Goal: Use online tool/utility: Utilize a website feature to perform a specific function

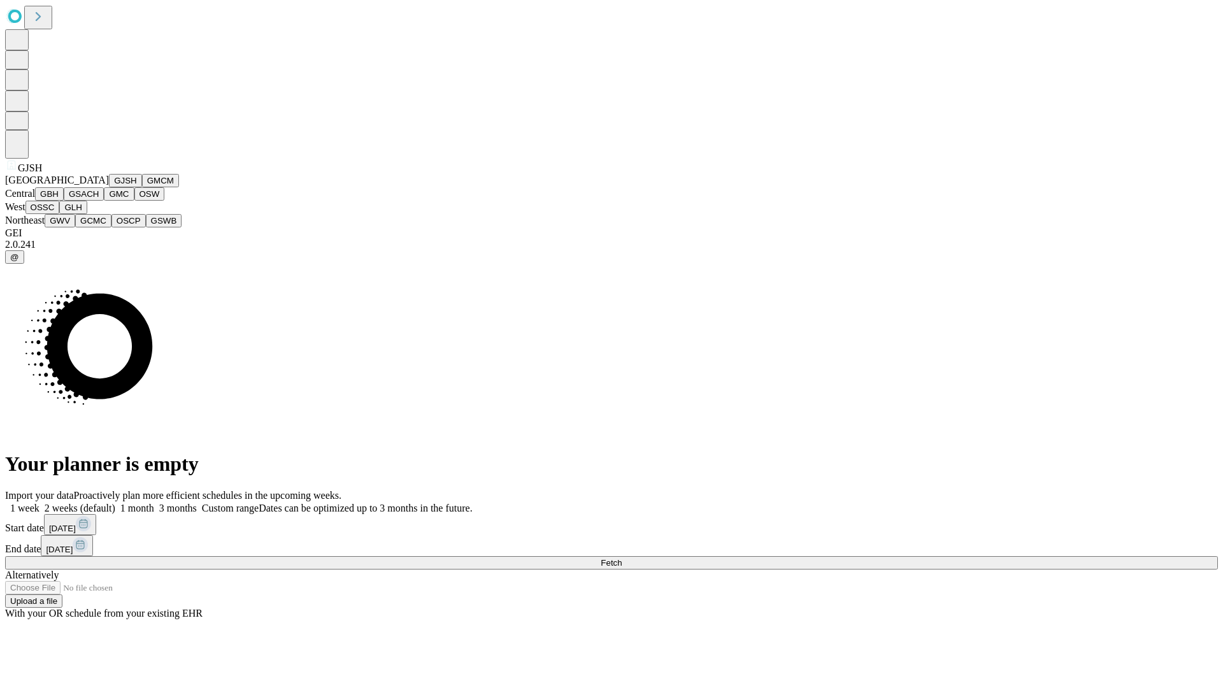
click at [109, 187] on button "GJSH" at bounding box center [125, 180] width 33 height 13
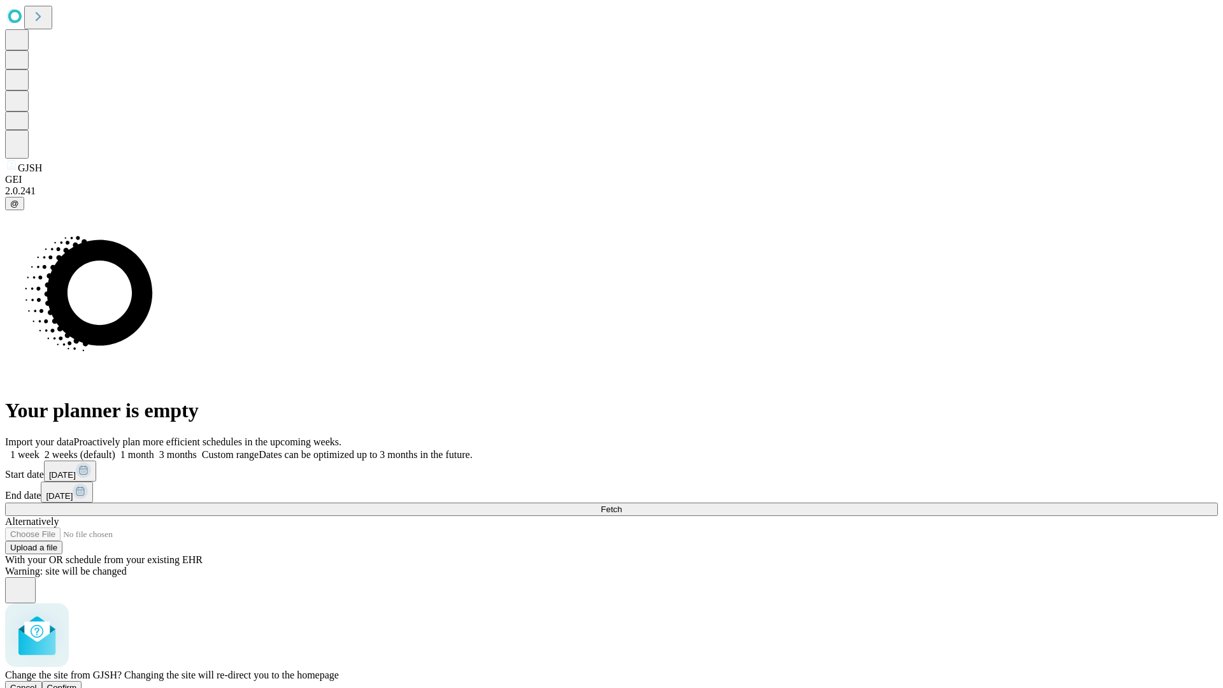
click at [77, 683] on span "Confirm" at bounding box center [62, 688] width 30 height 10
click at [39, 449] on label "1 week" at bounding box center [22, 454] width 34 height 11
click at [621, 504] on span "Fetch" at bounding box center [610, 509] width 21 height 10
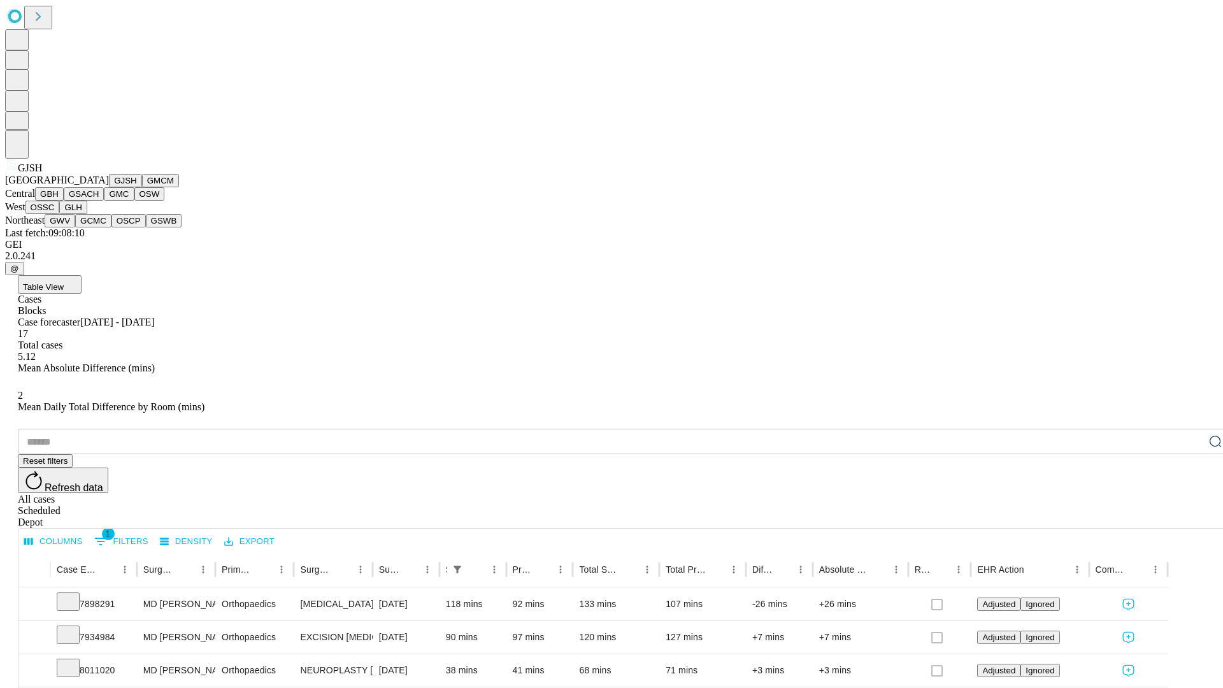
click at [142, 187] on button "GMCM" at bounding box center [160, 180] width 37 height 13
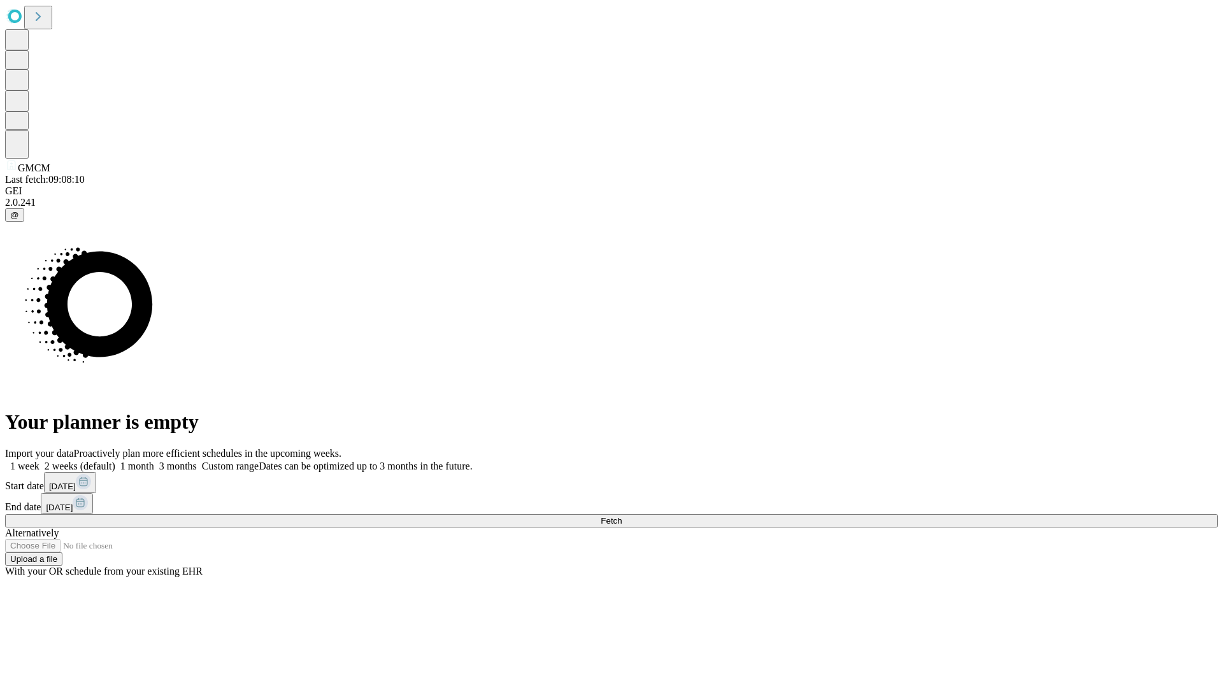
click at [39, 460] on label "1 week" at bounding box center [22, 465] width 34 height 11
click at [621, 516] on span "Fetch" at bounding box center [610, 521] width 21 height 10
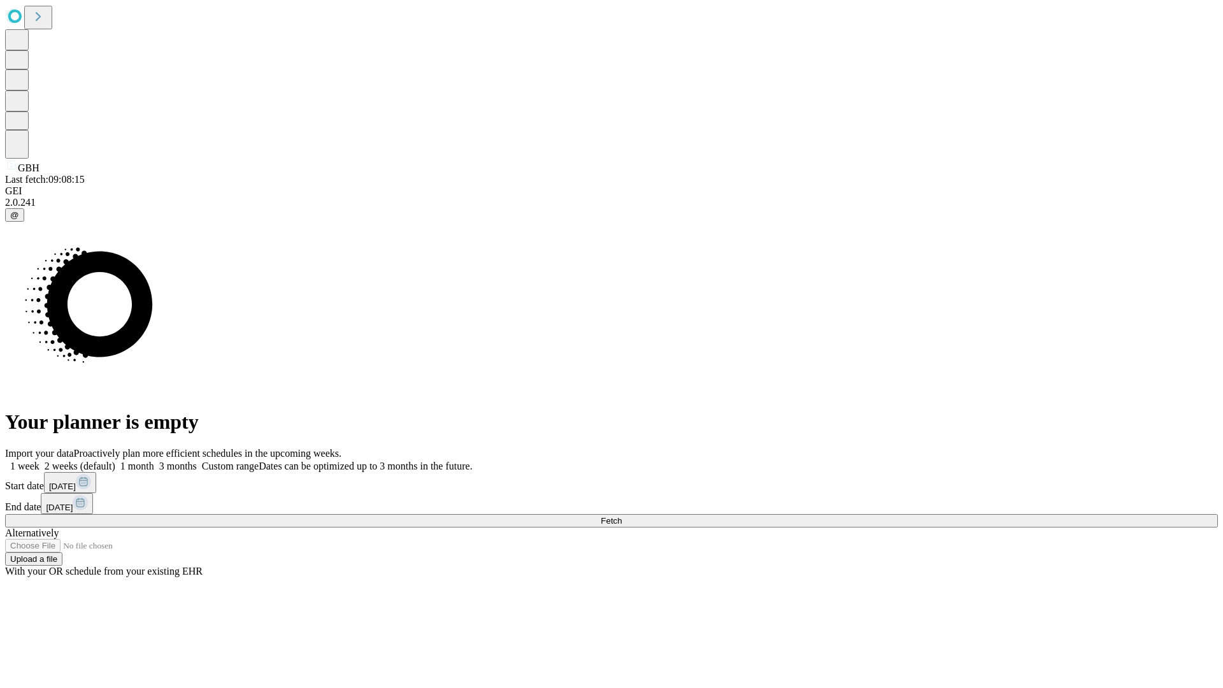
click at [39, 460] on label "1 week" at bounding box center [22, 465] width 34 height 11
click at [621, 516] on span "Fetch" at bounding box center [610, 521] width 21 height 10
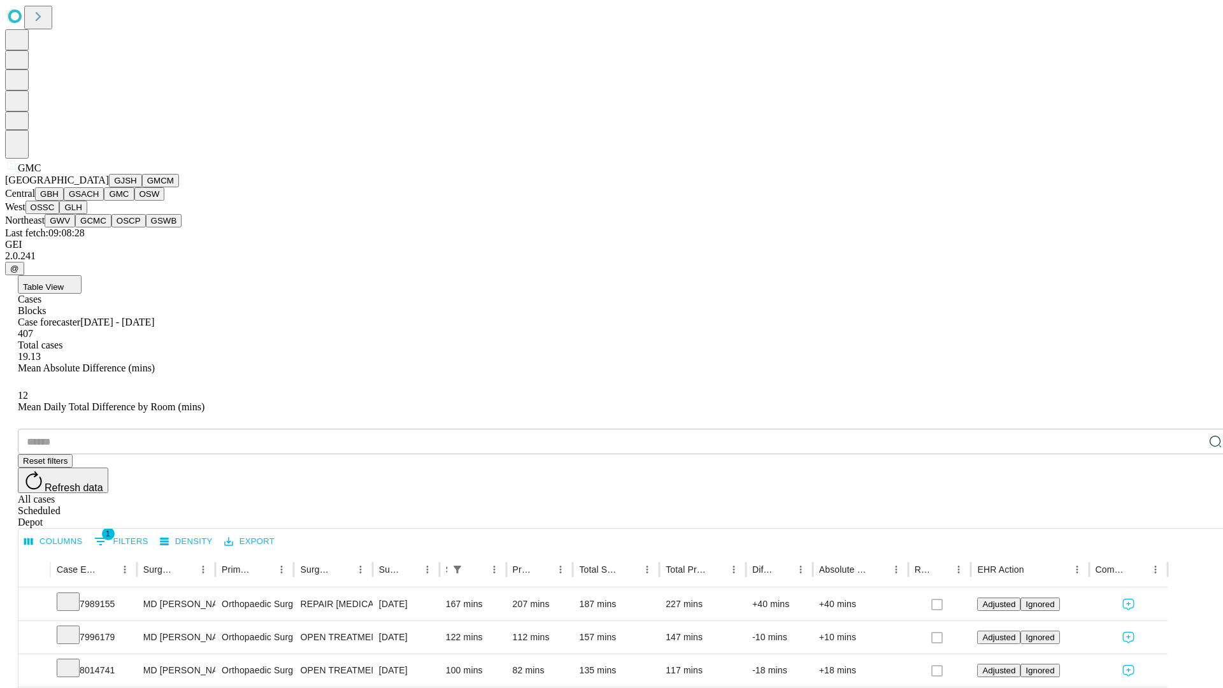
click at [134, 201] on button "OSW" at bounding box center [149, 193] width 31 height 13
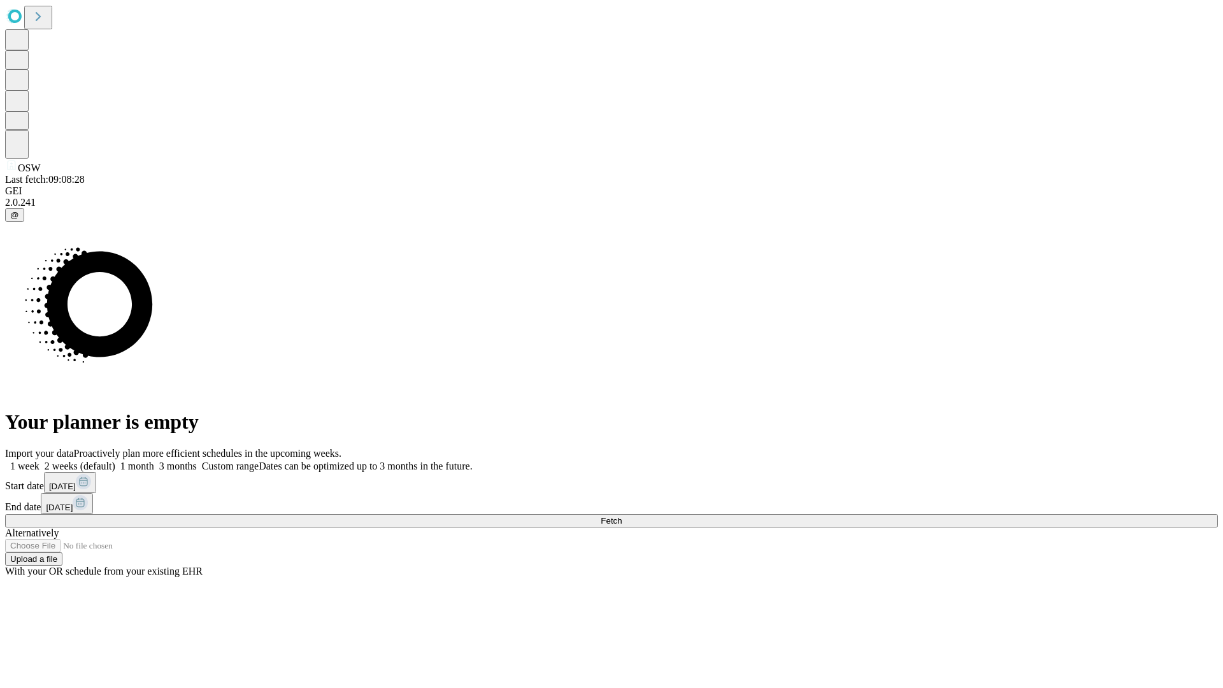
click at [39, 460] on label "1 week" at bounding box center [22, 465] width 34 height 11
click at [621, 516] on span "Fetch" at bounding box center [610, 521] width 21 height 10
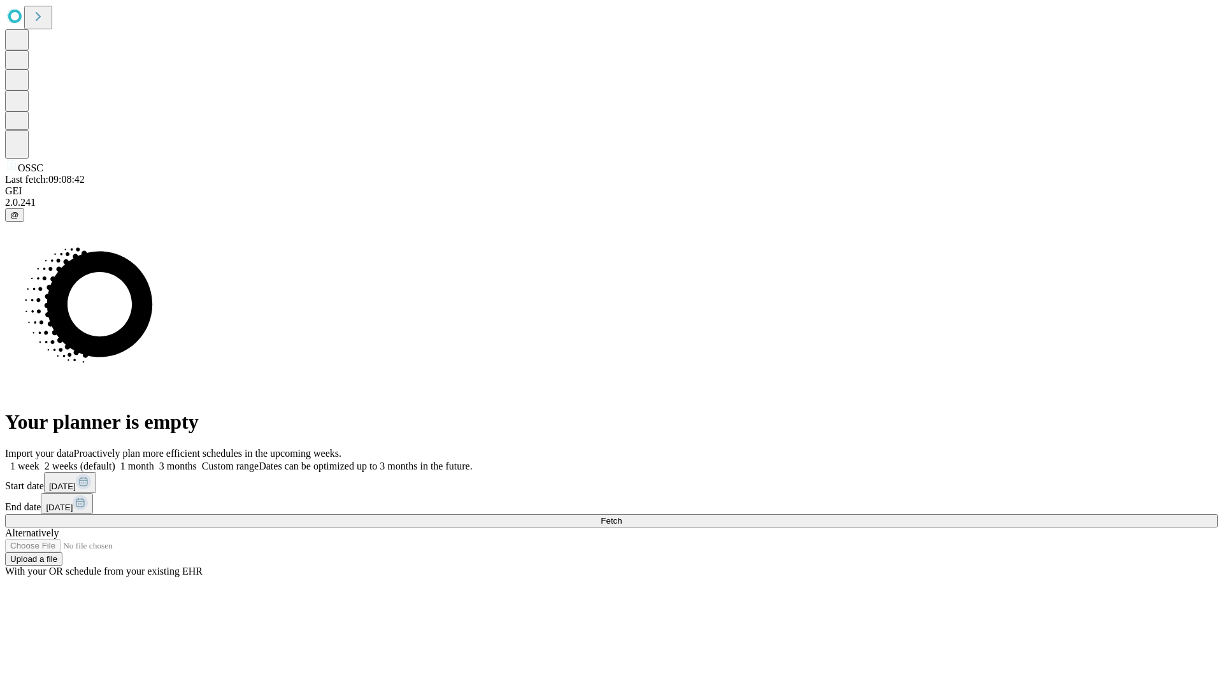
click at [39, 460] on label "1 week" at bounding box center [22, 465] width 34 height 11
click at [621, 516] on span "Fetch" at bounding box center [610, 521] width 21 height 10
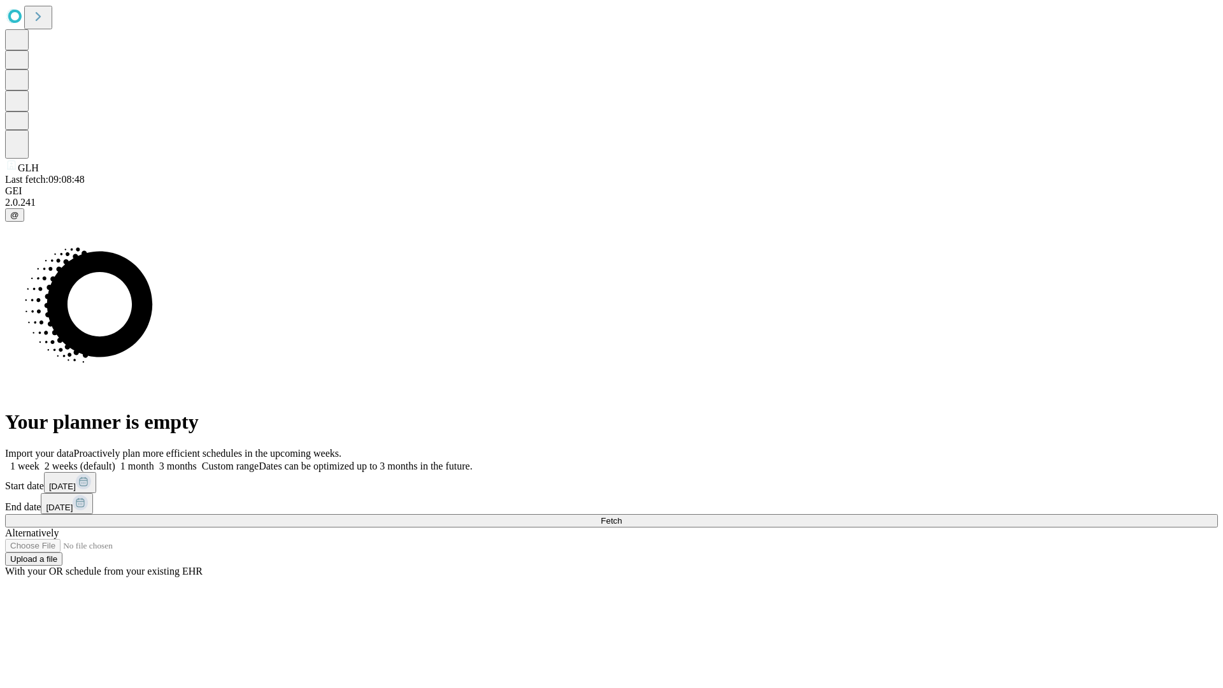
click at [621, 516] on span "Fetch" at bounding box center [610, 521] width 21 height 10
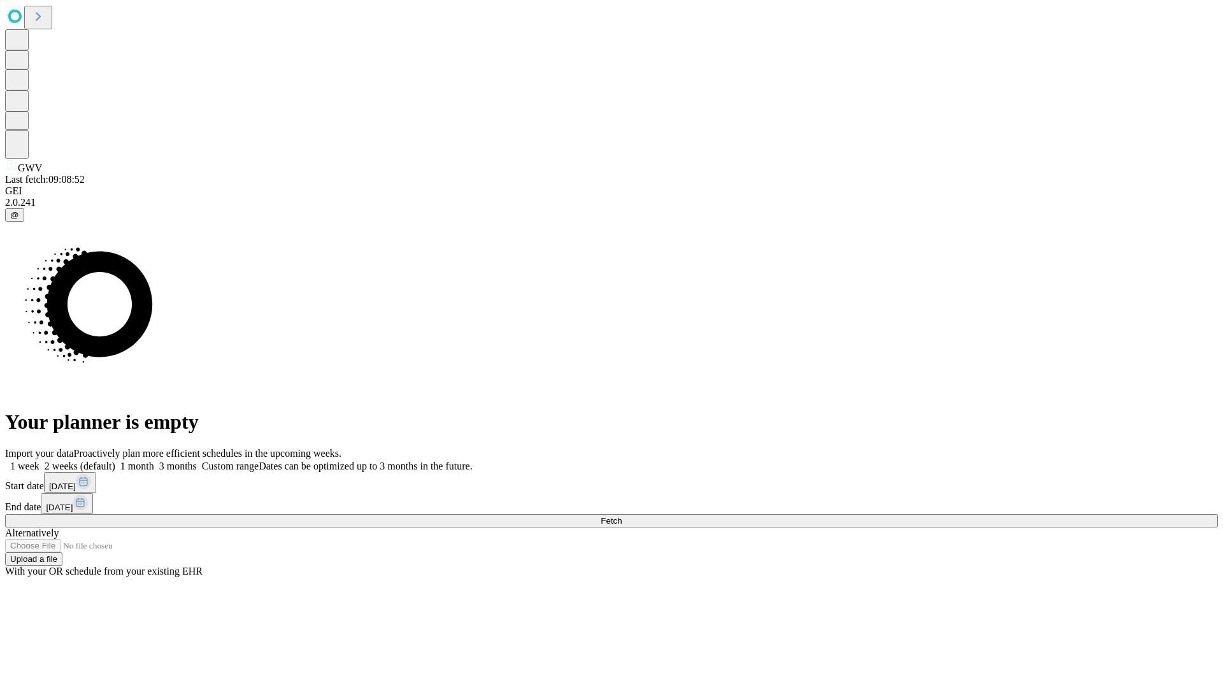
click at [621, 516] on span "Fetch" at bounding box center [610, 521] width 21 height 10
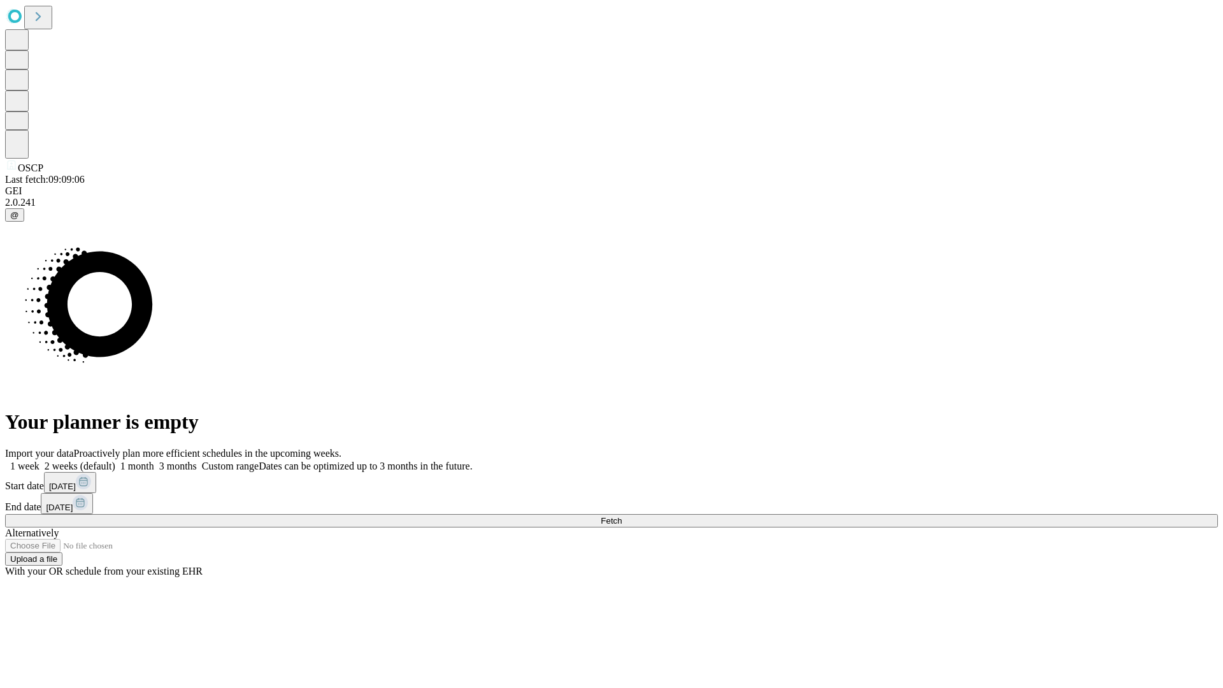
click at [39, 460] on label "1 week" at bounding box center [22, 465] width 34 height 11
click at [621, 516] on span "Fetch" at bounding box center [610, 521] width 21 height 10
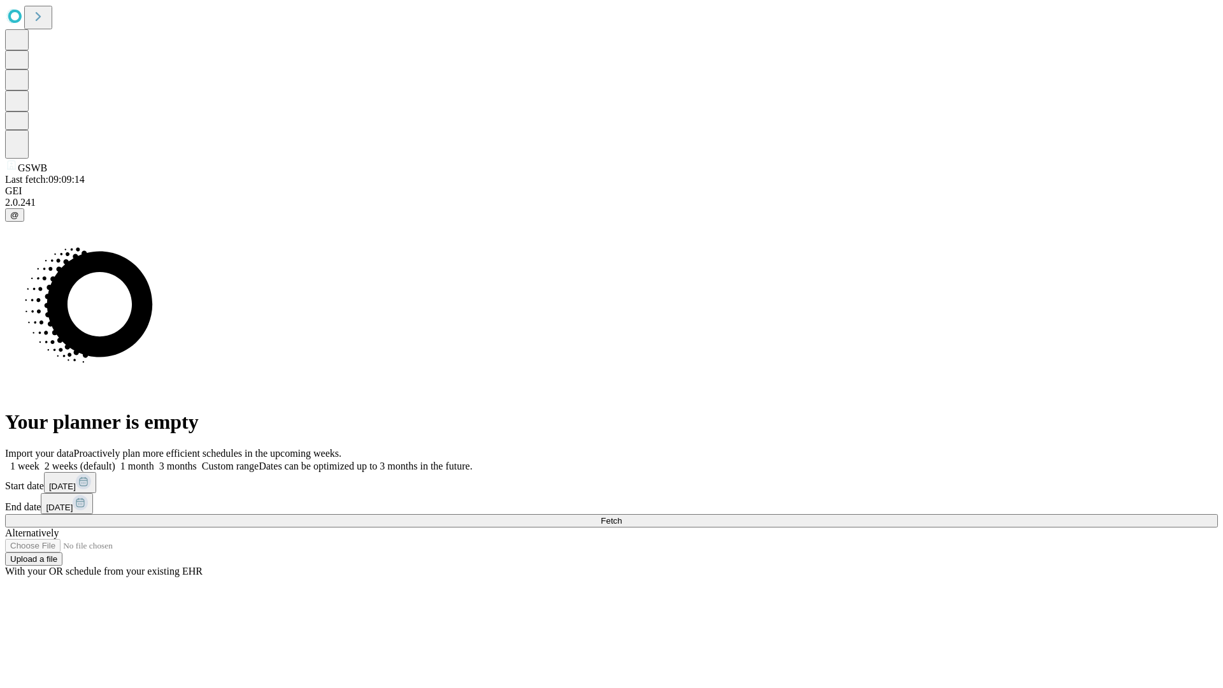
click at [39, 460] on label "1 week" at bounding box center [22, 465] width 34 height 11
click at [621, 516] on span "Fetch" at bounding box center [610, 521] width 21 height 10
